Goal: Navigation & Orientation: Find specific page/section

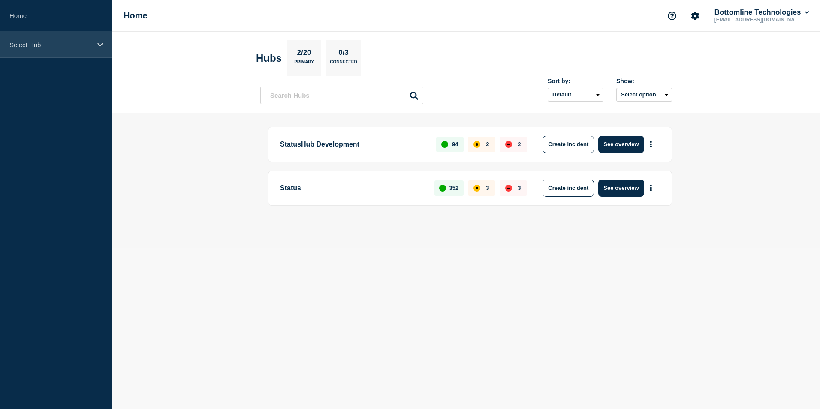
click at [96, 46] on div "Select Hub" at bounding box center [56, 45] width 112 height 26
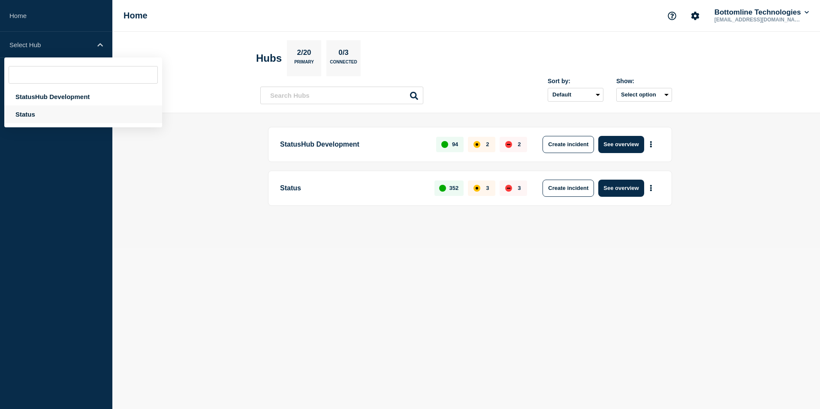
click at [41, 114] on div "Status" at bounding box center [83, 115] width 158 height 18
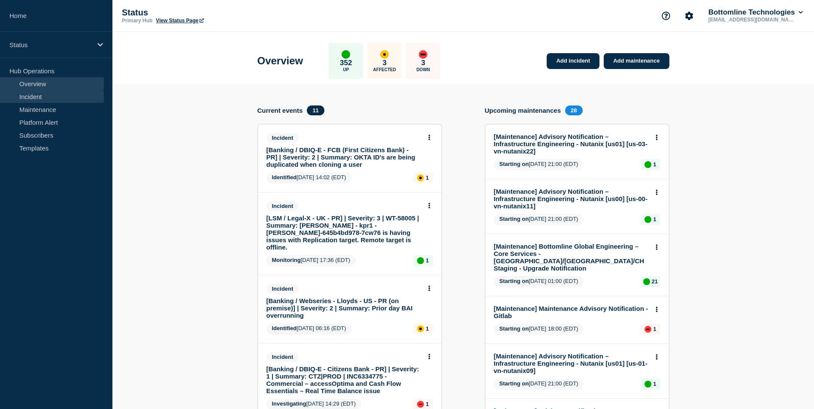
click at [71, 99] on link "Incident" at bounding box center [52, 96] width 104 height 13
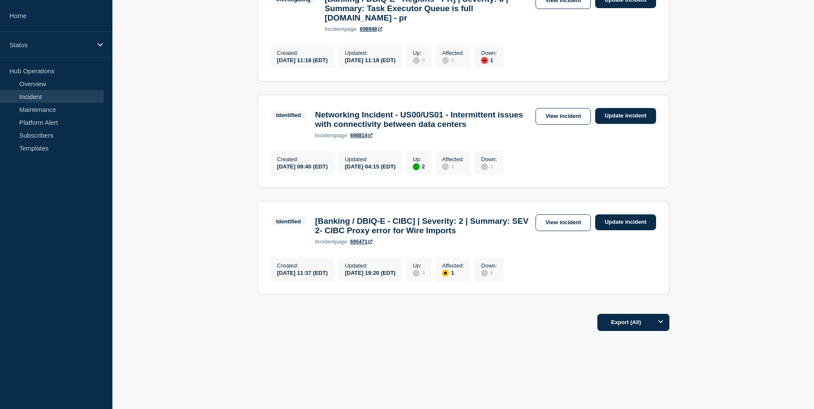
scroll to position [878, 0]
